Goal: Information Seeking & Learning: Learn about a topic

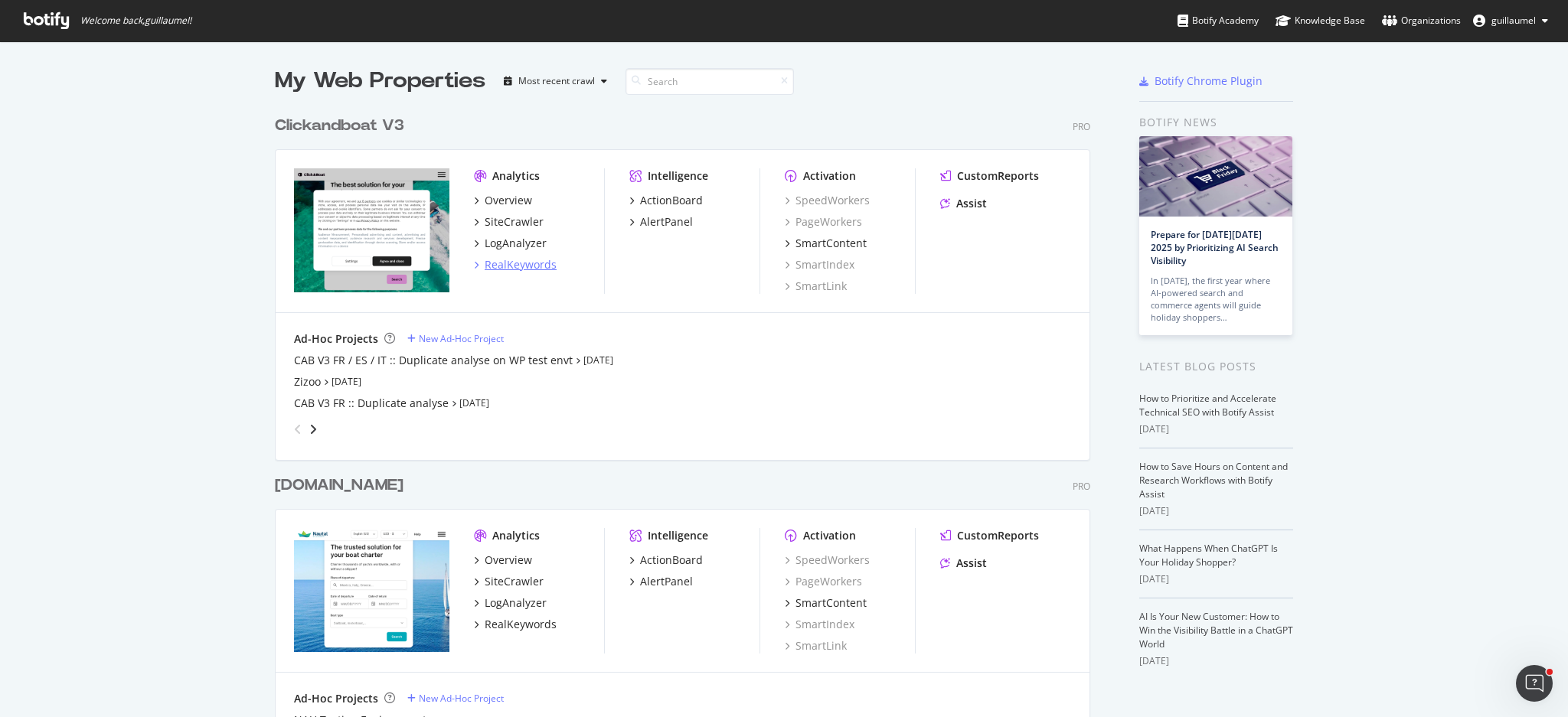
click at [519, 258] on div "RealKeywords" at bounding box center [521, 265] width 72 height 16
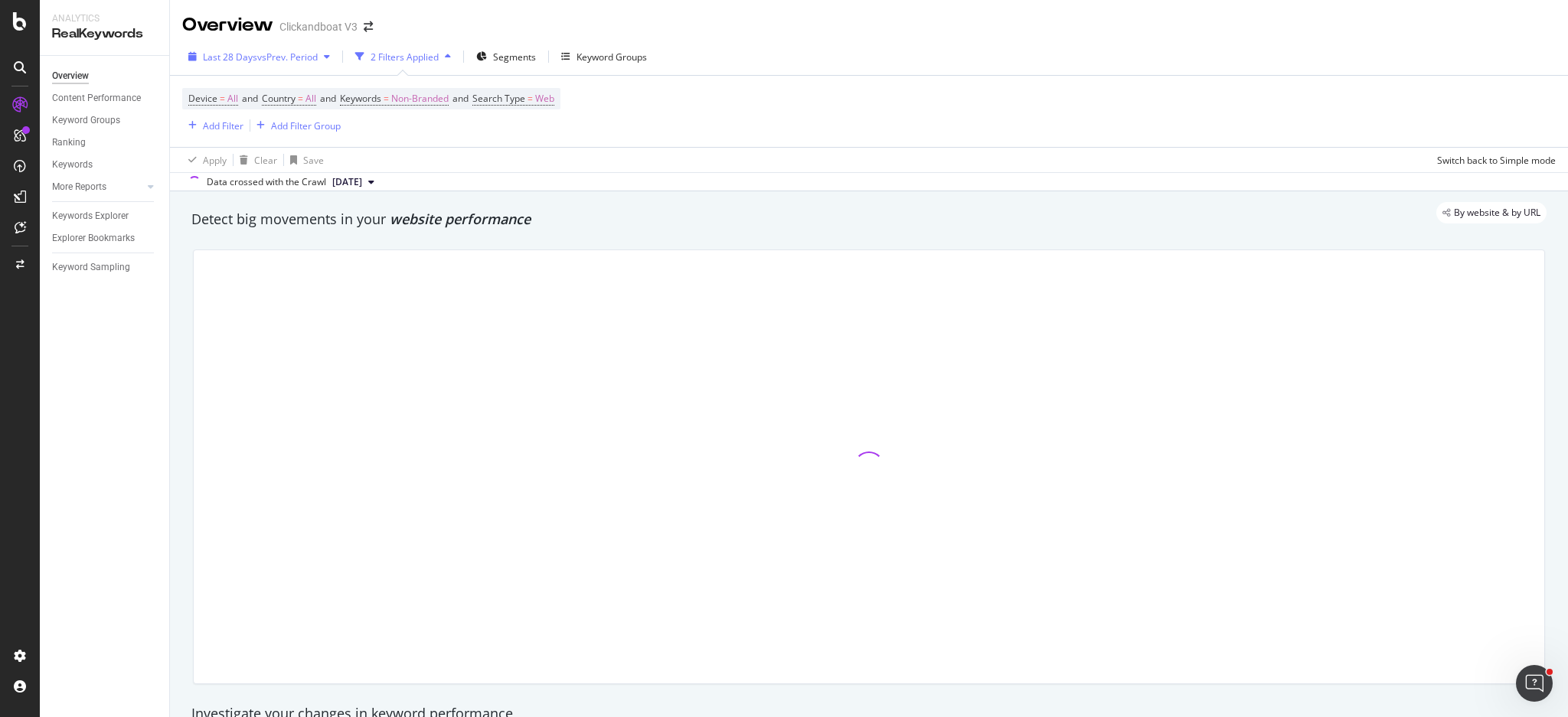
click at [310, 52] on span "vs Prev. Period" at bounding box center [288, 57] width 60 height 13
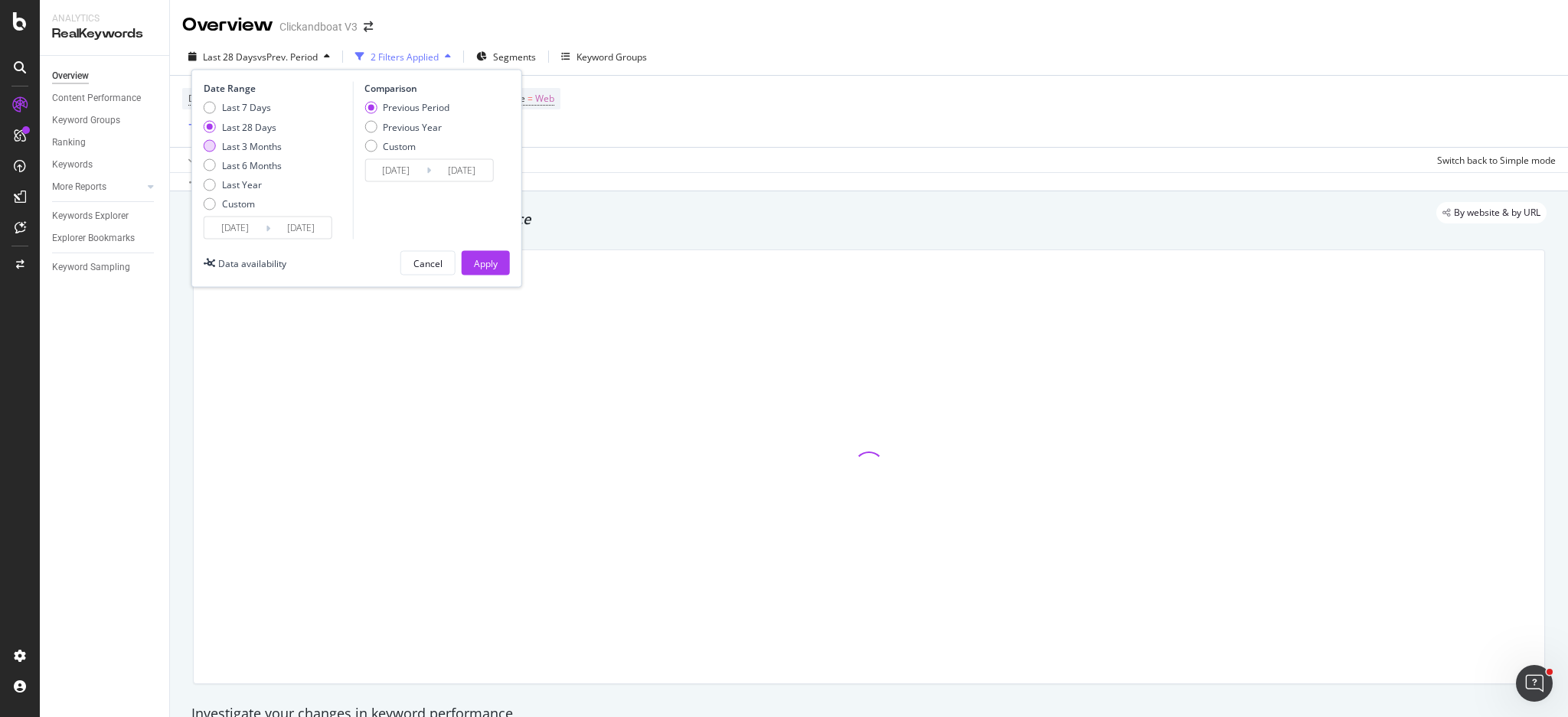
click at [265, 144] on div "Last 3 Months" at bounding box center [252, 145] width 60 height 13
type input "[DATE]"
click at [386, 126] on div "Previous Year" at bounding box center [412, 126] width 59 height 13
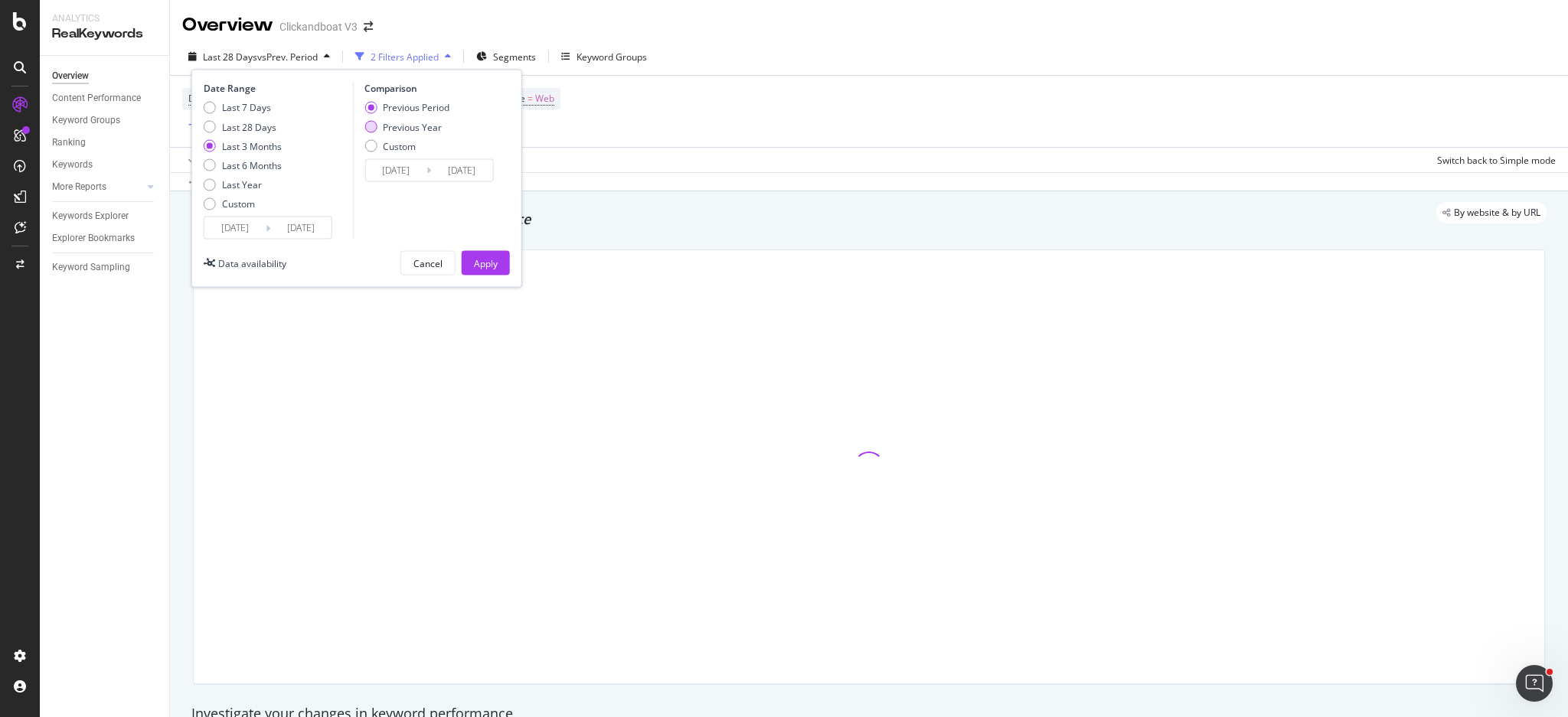
type input "[DATE]"
click at [482, 254] on div "Apply" at bounding box center [486, 263] width 23 height 23
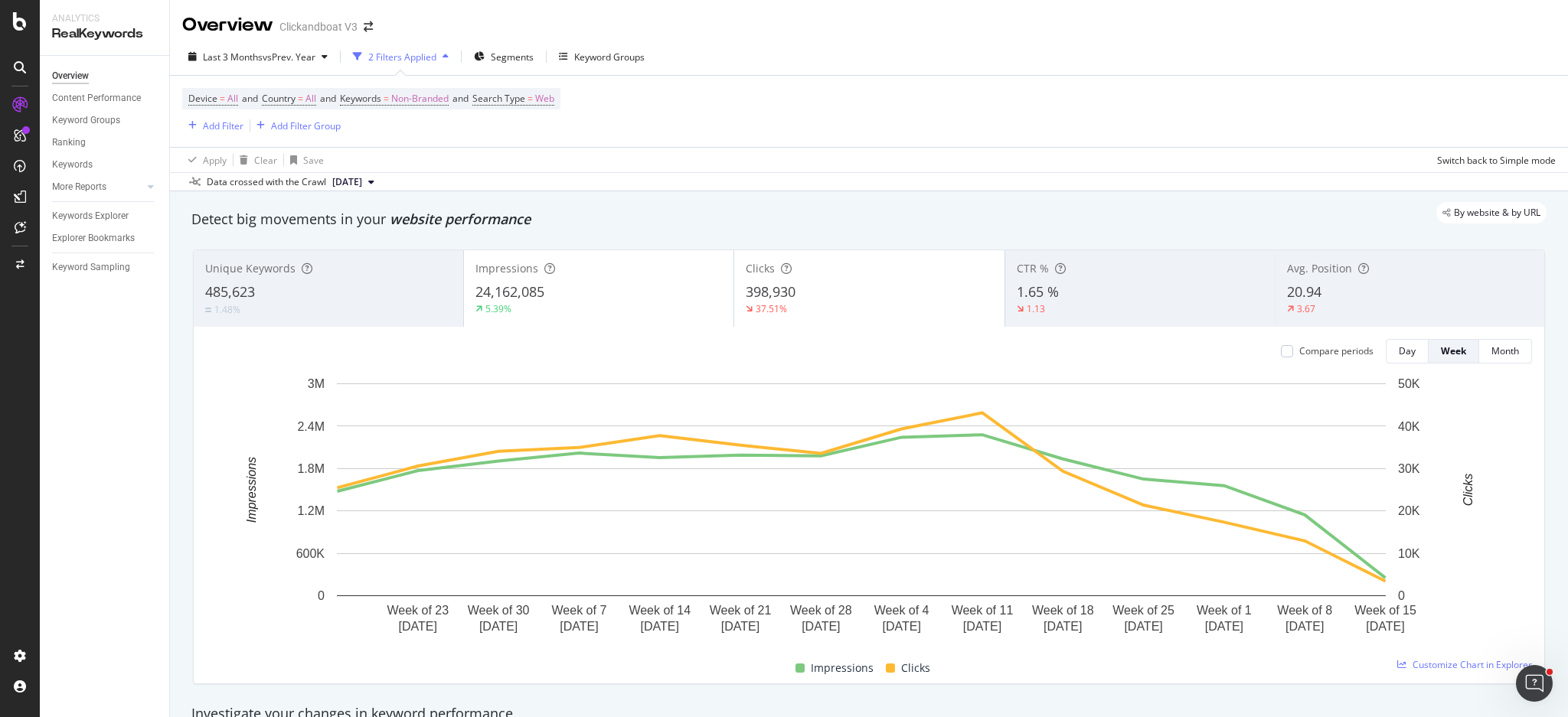
click at [1044, 300] on span "1.65 %" at bounding box center [1037, 292] width 42 height 19
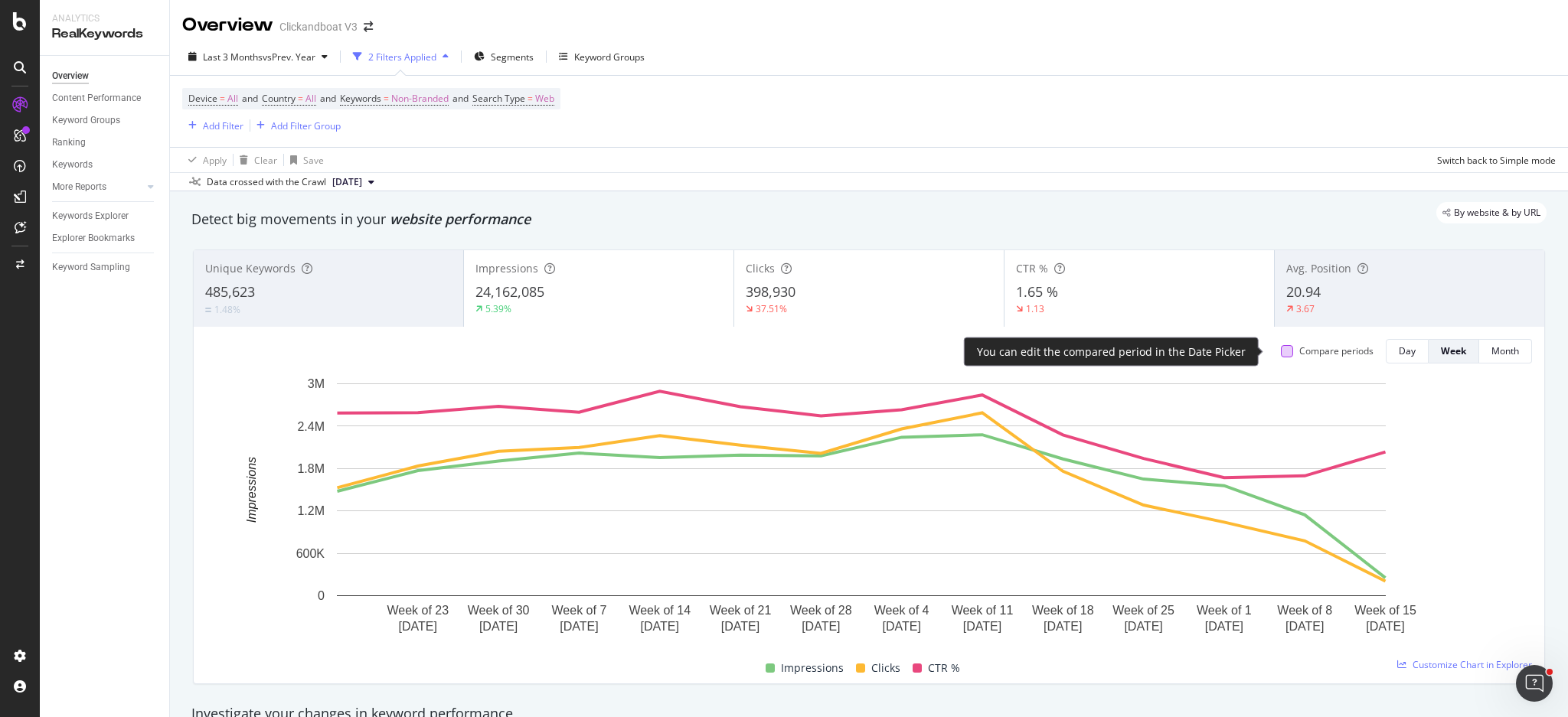
click at [1281, 355] on div at bounding box center [1287, 351] width 13 height 13
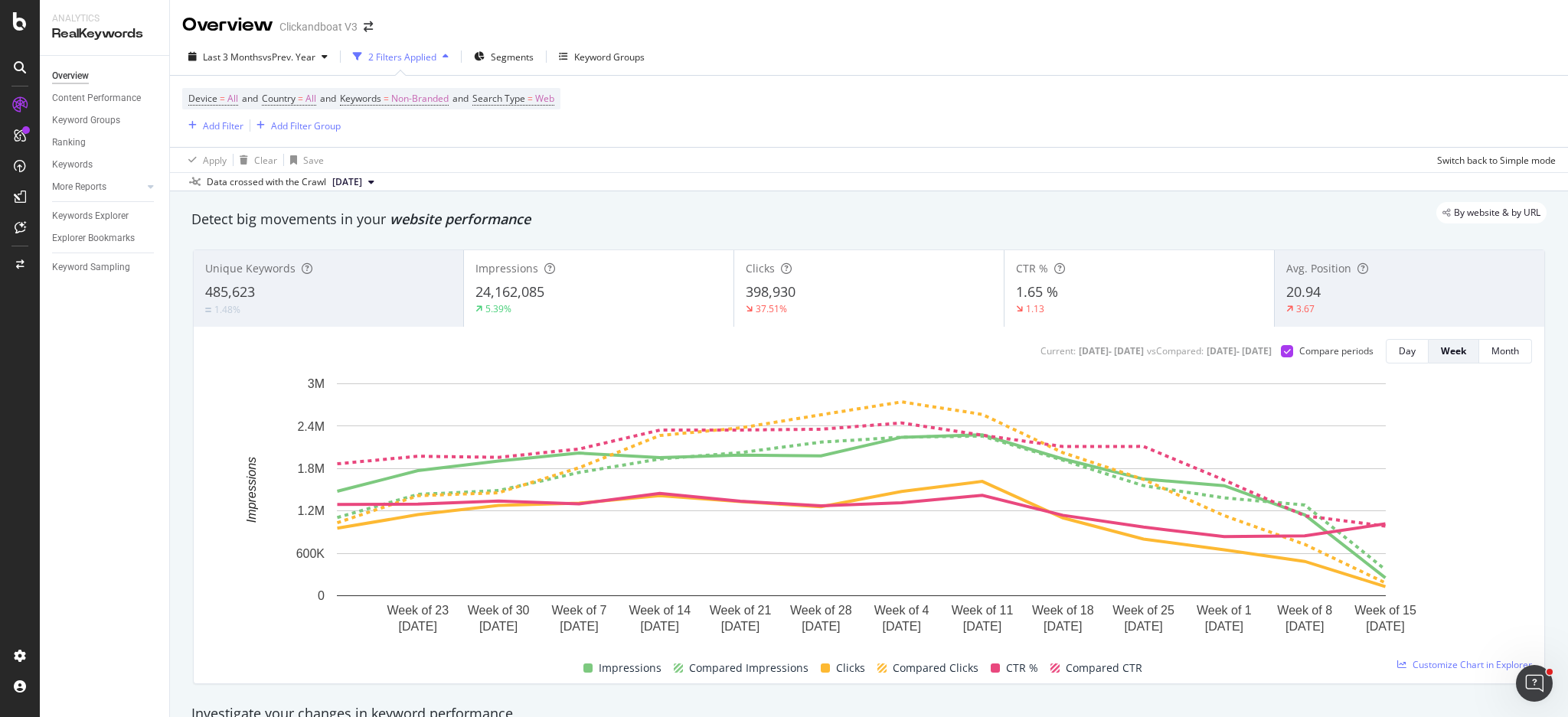
click at [812, 311] on div "37.51%" at bounding box center [868, 309] width 247 height 14
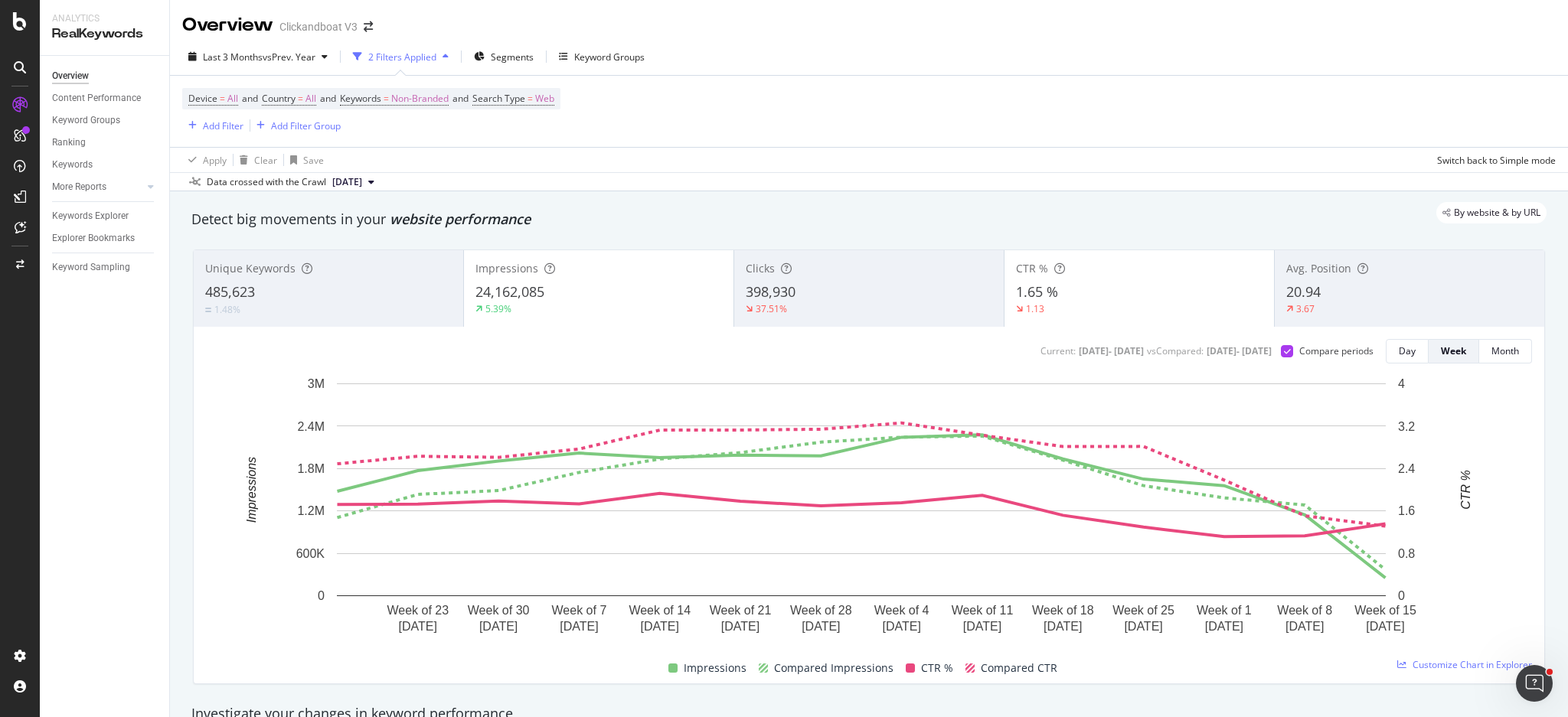
click at [645, 296] on div "24,162,085" at bounding box center [598, 293] width 247 height 20
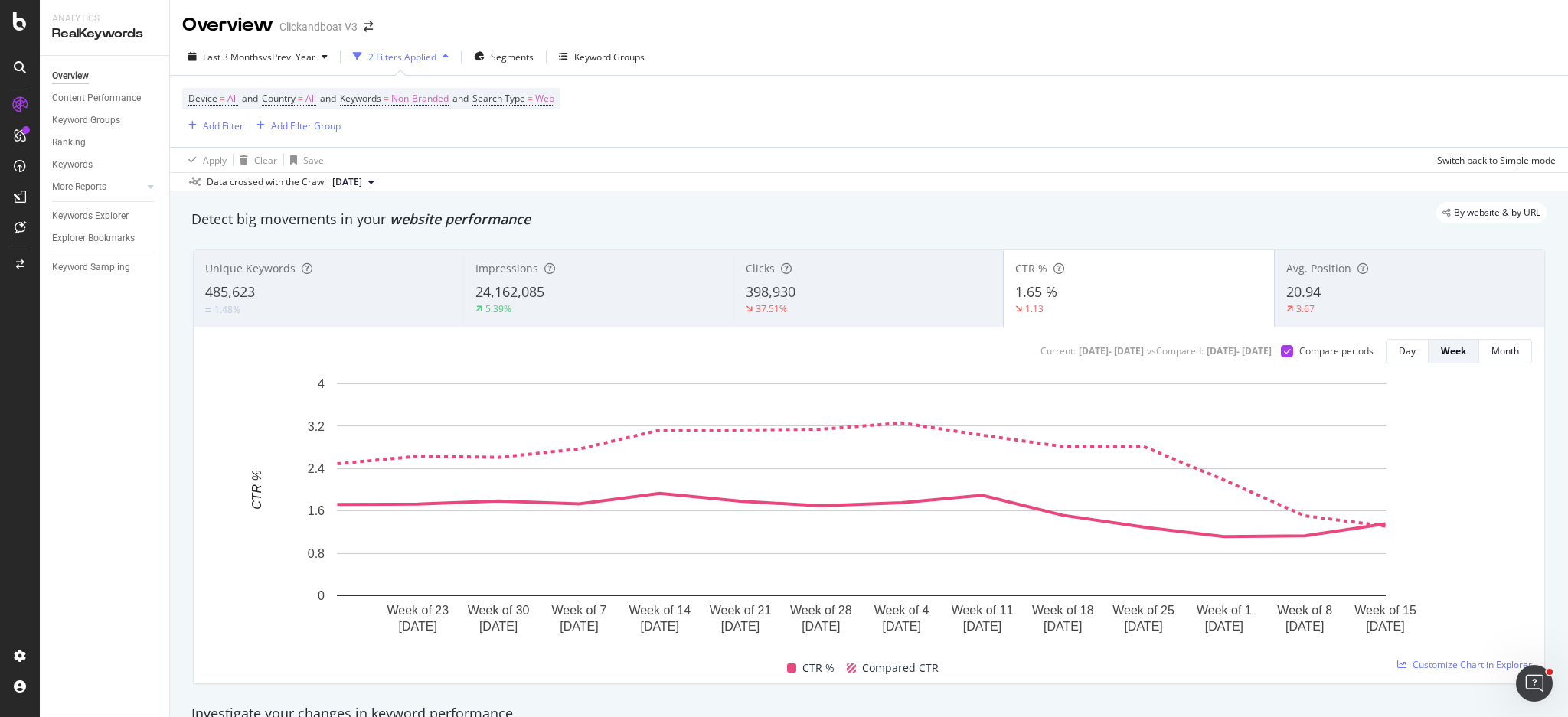
click at [878, 292] on div "398,930" at bounding box center [868, 293] width 246 height 20
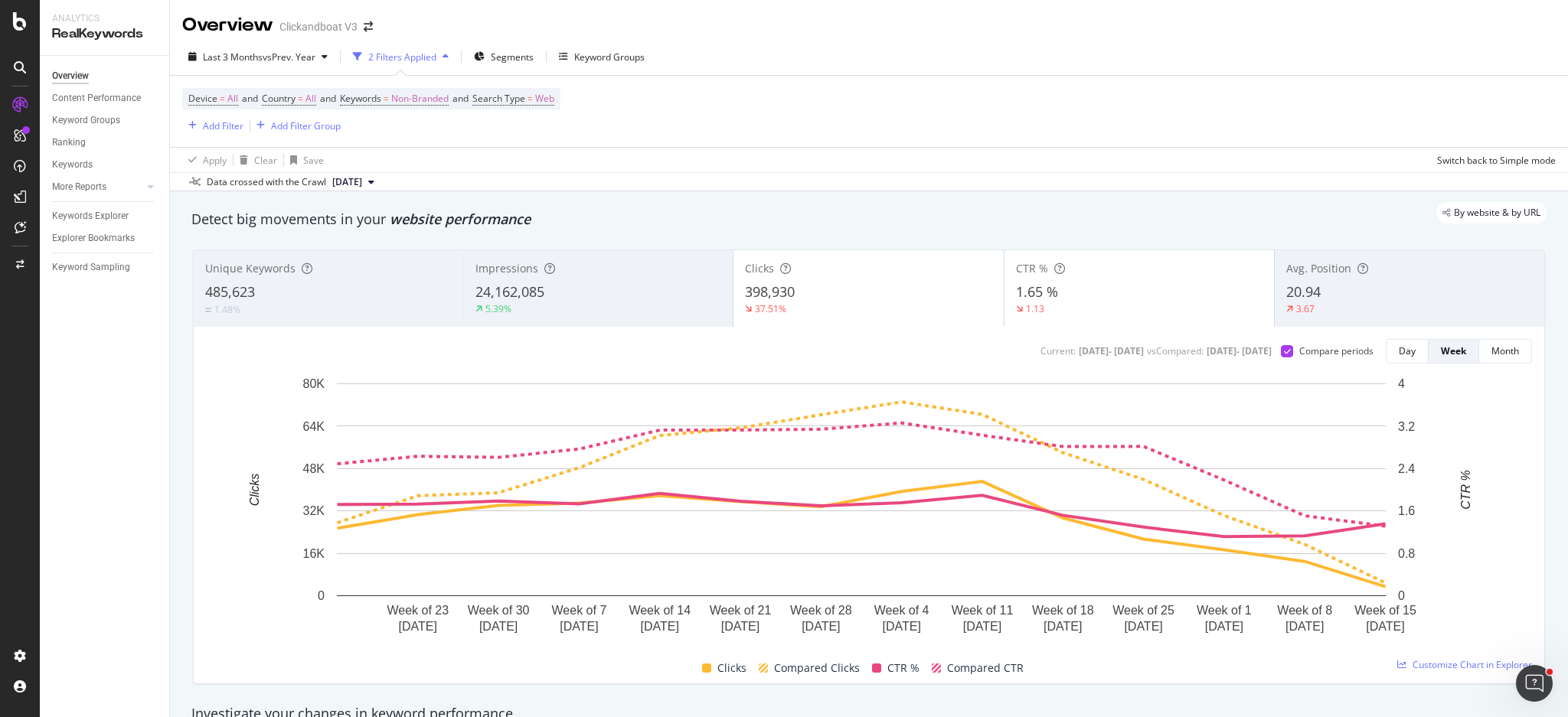
click at [1120, 307] on div "1.13" at bounding box center [1139, 309] width 247 height 14
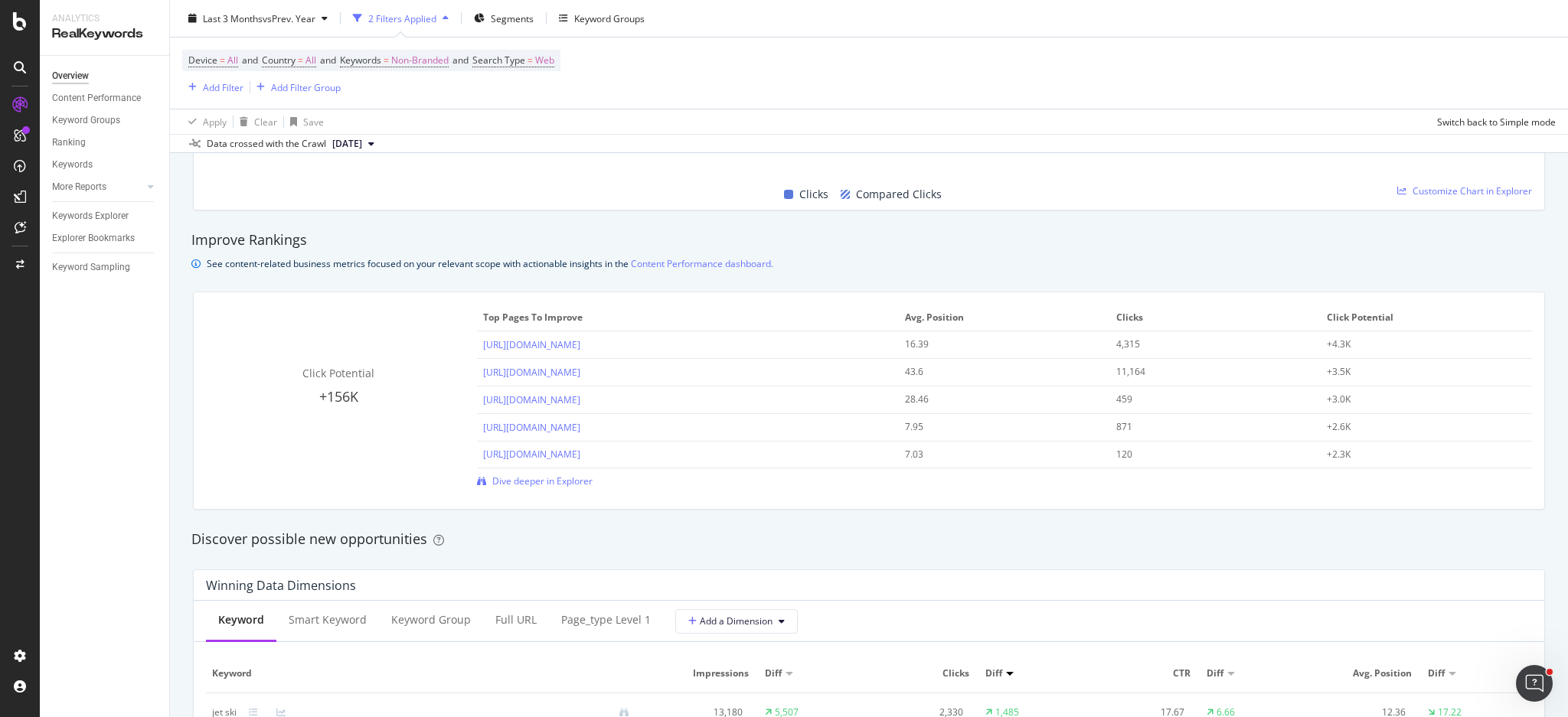
scroll to position [966, 0]
